Goal: Task Accomplishment & Management: Manage account settings

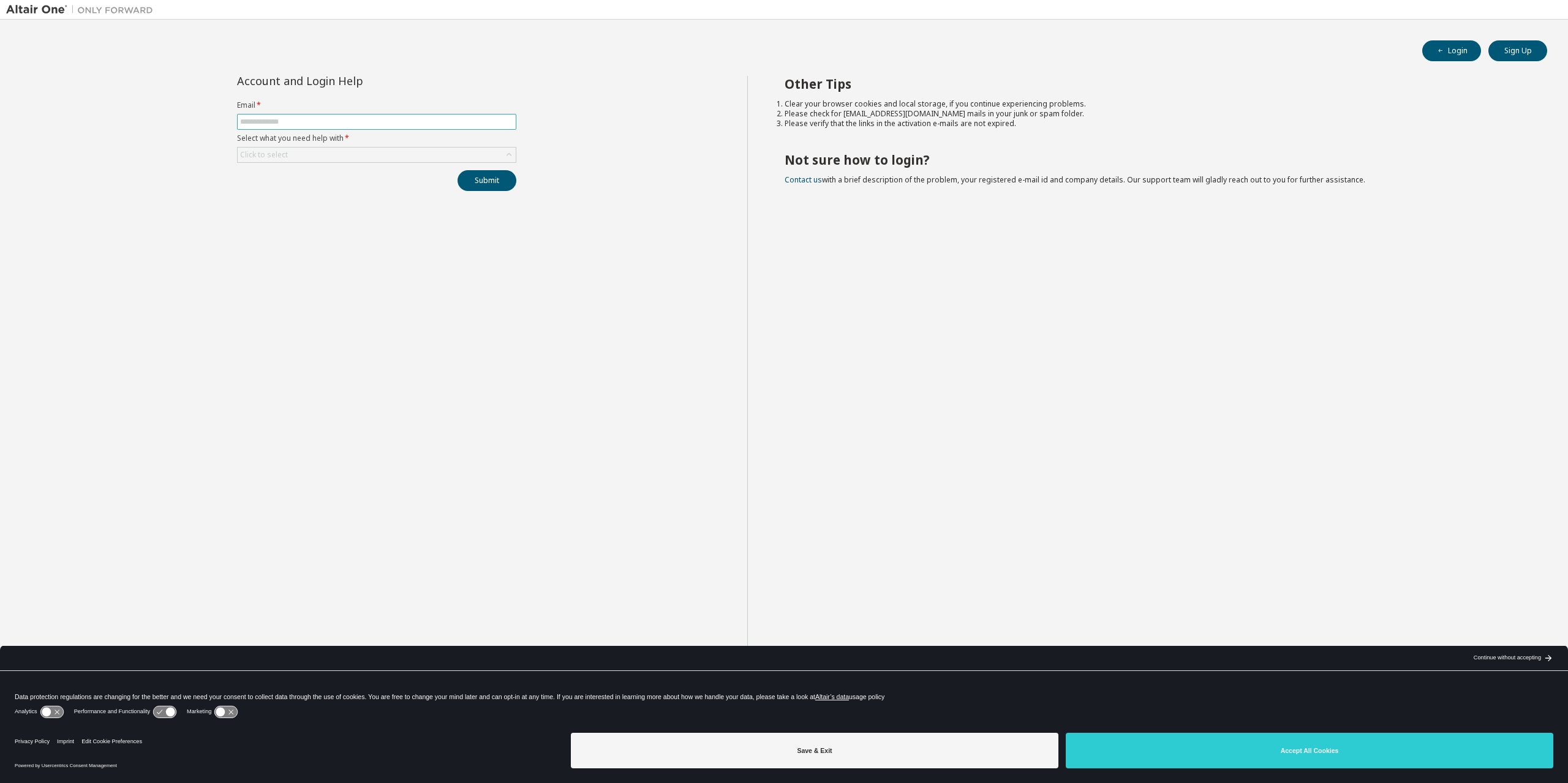
click at [297, 120] on input "text" at bounding box center [377, 122] width 273 height 10
click at [322, 155] on div "Click to select" at bounding box center [377, 154] width 278 height 15
click at [320, 194] on li "I forgot my password" at bounding box center [376, 188] width 276 height 16
click at [320, 129] on span at bounding box center [377, 122] width 279 height 16
click at [325, 121] on input "text" at bounding box center [377, 122] width 273 height 10
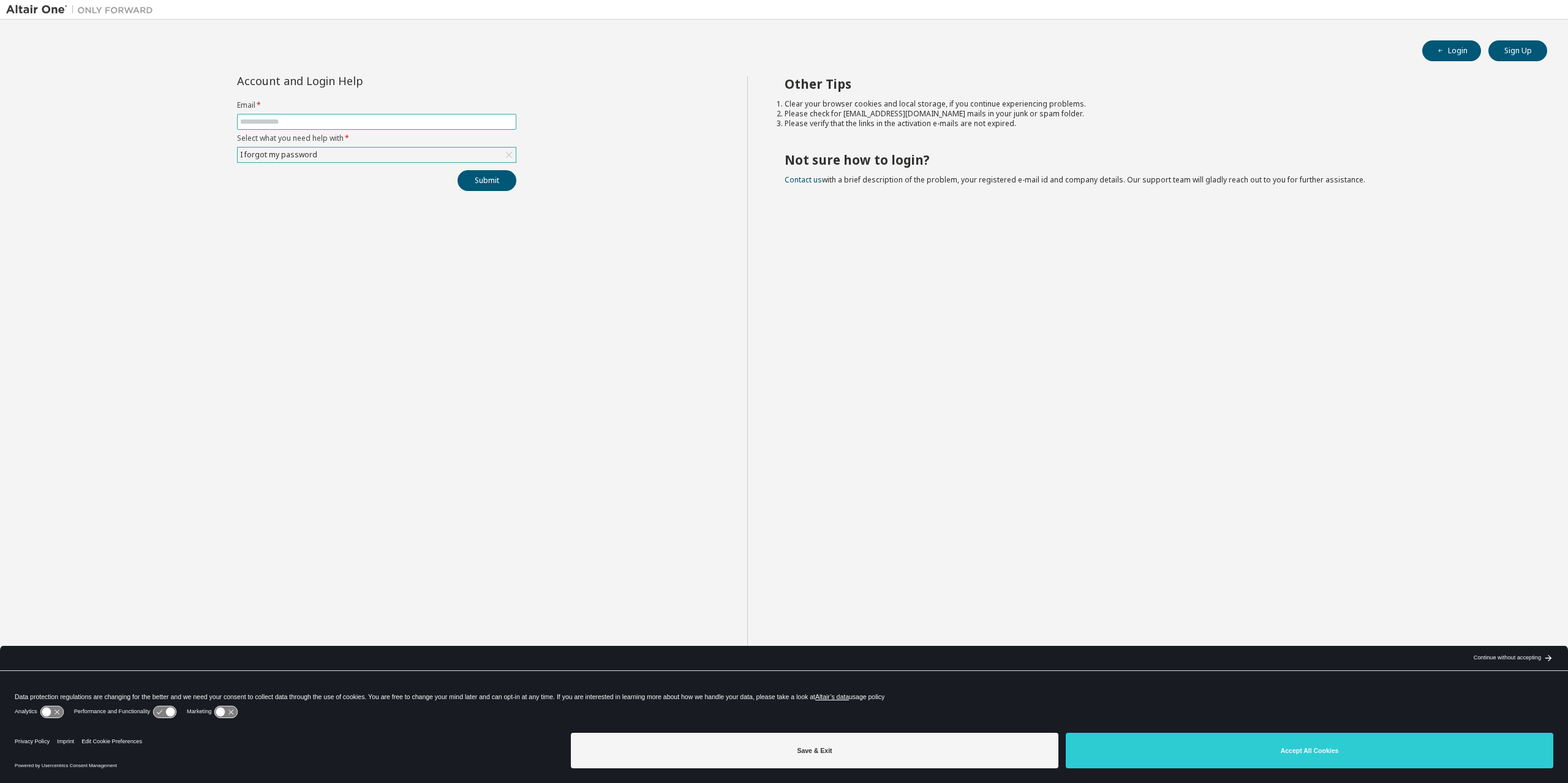
click at [381, 120] on input "text" at bounding box center [377, 122] width 273 height 10
click at [370, 125] on input "text" at bounding box center [377, 122] width 273 height 10
type input "**********"
click at [388, 150] on div "Click to select" at bounding box center [377, 154] width 278 height 15
click at [329, 185] on li "I forgot my password" at bounding box center [376, 188] width 276 height 16
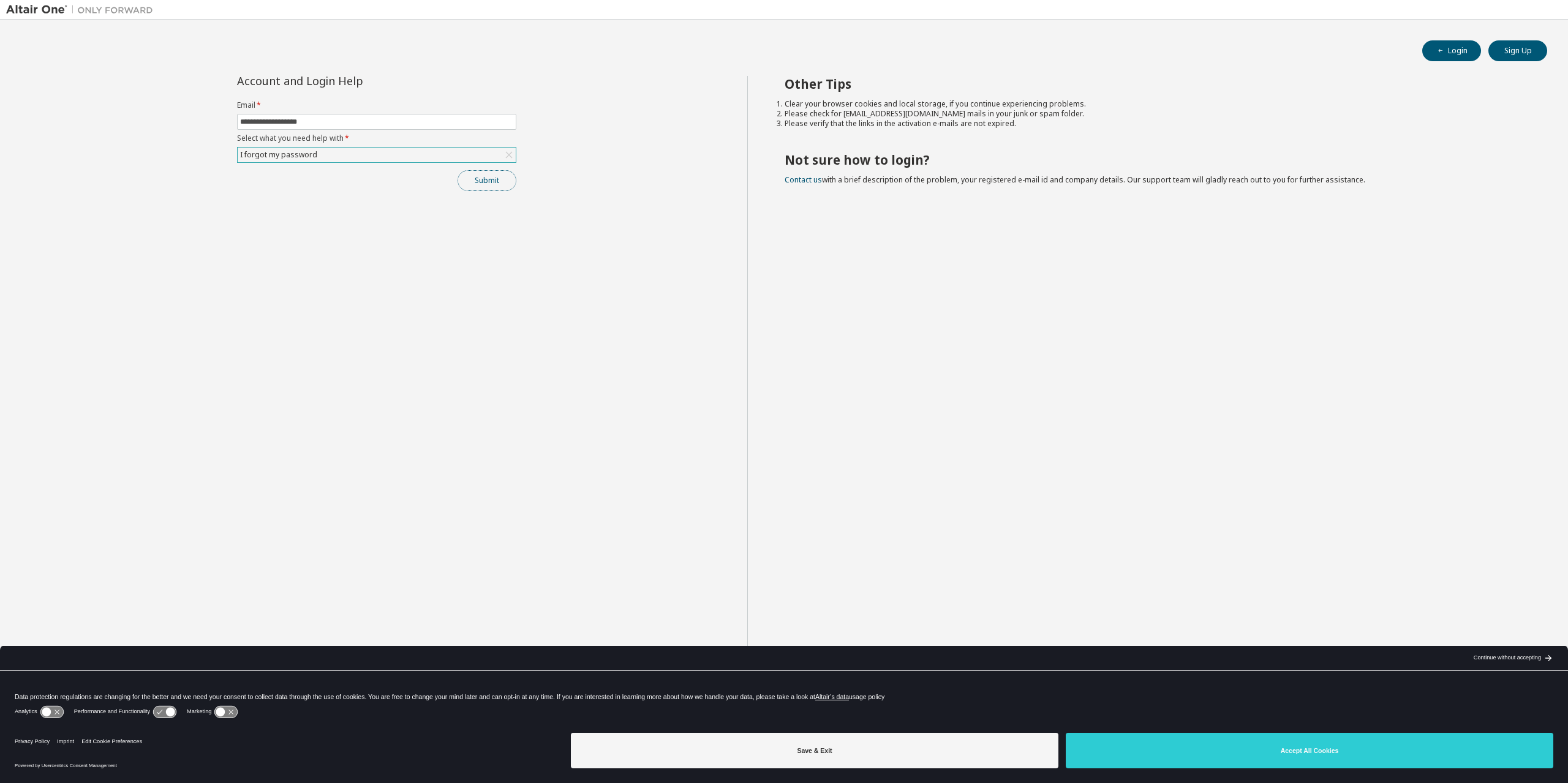
click at [483, 181] on button "Submit" at bounding box center [486, 180] width 59 height 21
